Goal: Use online tool/utility: Utilize a website feature to perform a specific function

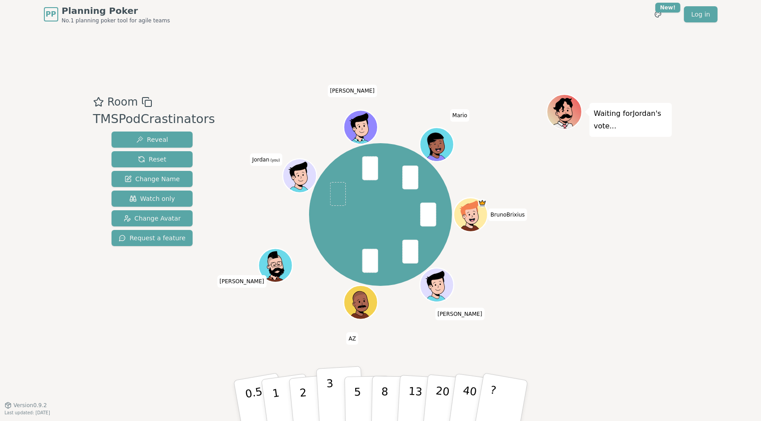
click at [337, 393] on button "3" at bounding box center [340, 401] width 49 height 70
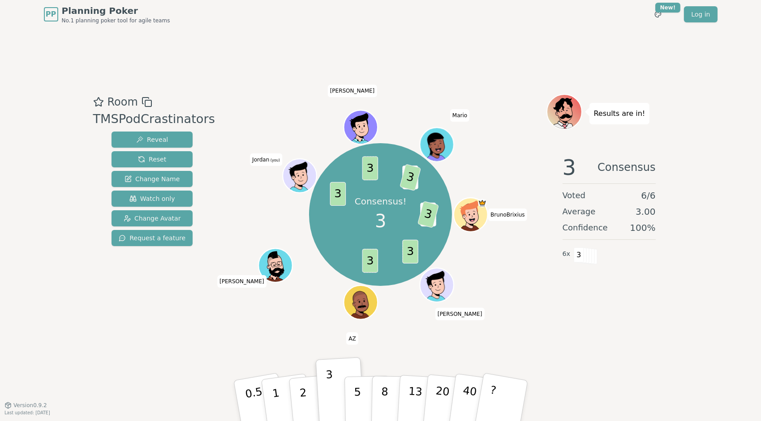
click at [652, 323] on div "3 Consensus Voted 6 / 6 Average 3.00 Confidence 100 % 6 x 3" at bounding box center [608, 237] width 125 height 179
click at [603, 299] on div "3 Consensus Voted 6 / 6 Average 3.00 Confidence 100 % 6 x 3" at bounding box center [608, 237] width 125 height 179
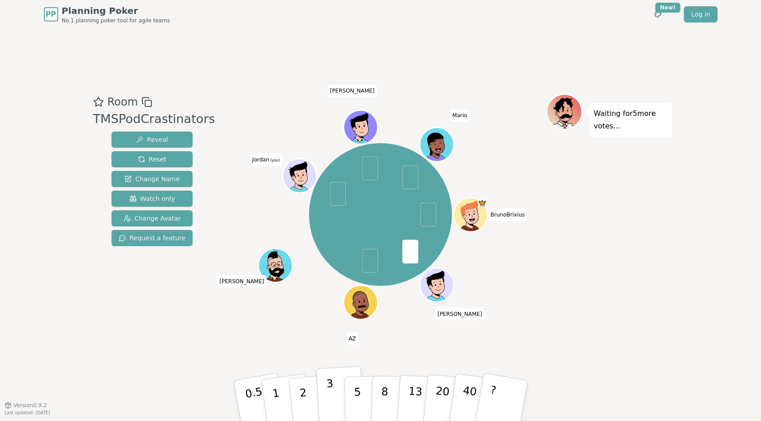
click at [338, 391] on button "3" at bounding box center [340, 401] width 49 height 70
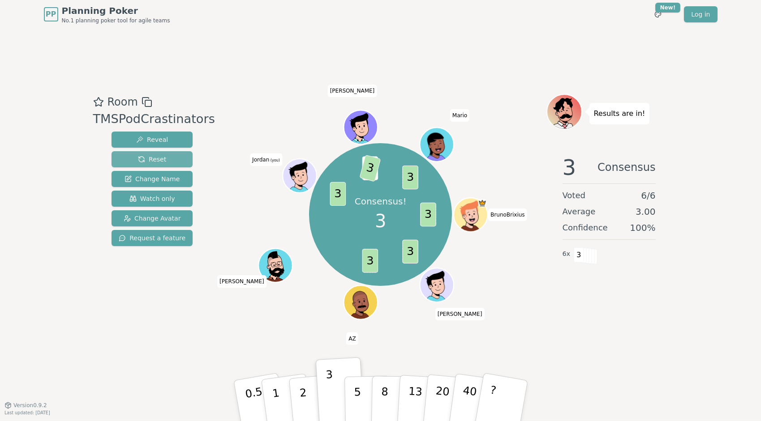
click at [138, 155] on span "Reset" at bounding box center [152, 159] width 28 height 9
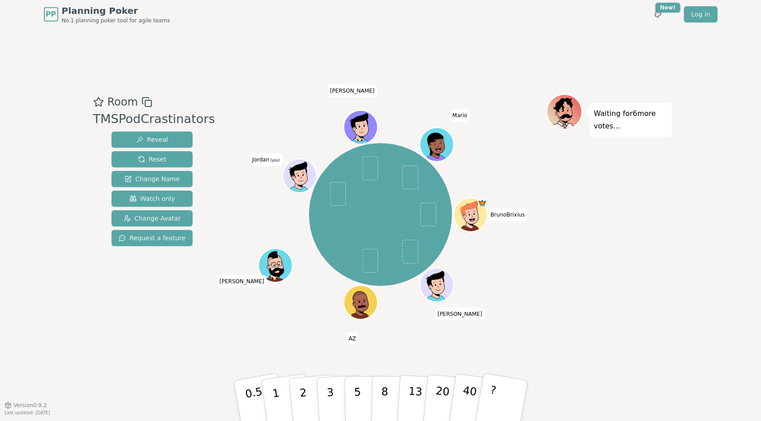
click at [658, 291] on div "Waiting for 6 more votes..." at bounding box center [608, 217] width 125 height 246
click at [335, 394] on button "3" at bounding box center [340, 401] width 49 height 70
click at [653, 257] on div "Waiting for 5 more votes..." at bounding box center [608, 217] width 125 height 246
